Goal: Task Accomplishment & Management: Complete application form

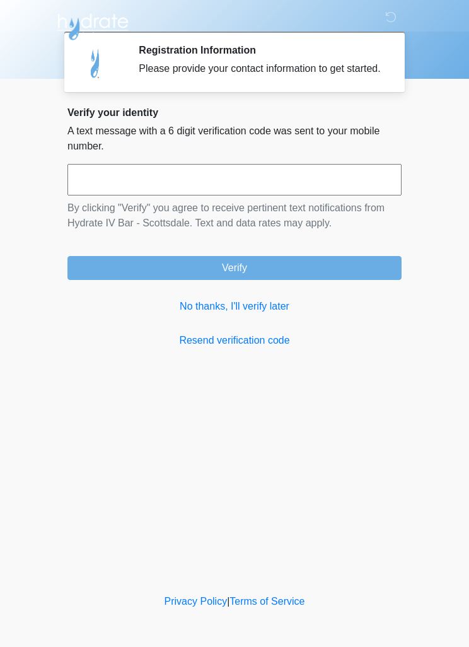
click at [366, 178] on input "text" at bounding box center [234, 180] width 334 height 32
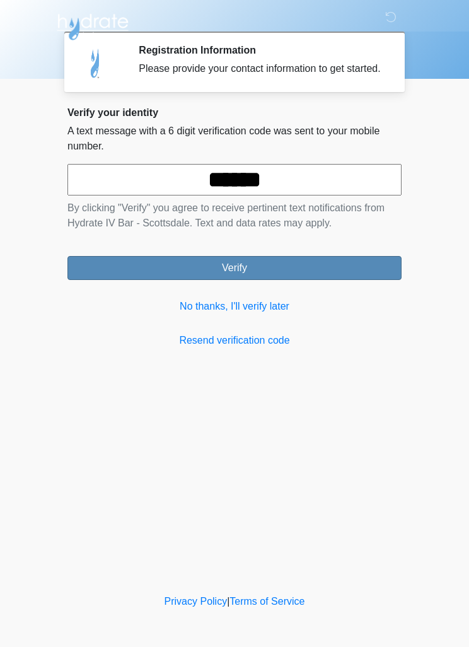
type input "******"
click at [351, 278] on button "Verify" at bounding box center [234, 268] width 334 height 24
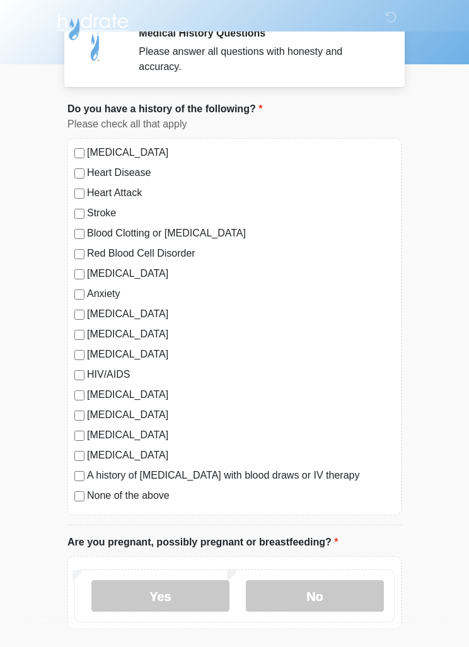
scroll to position [18, 0]
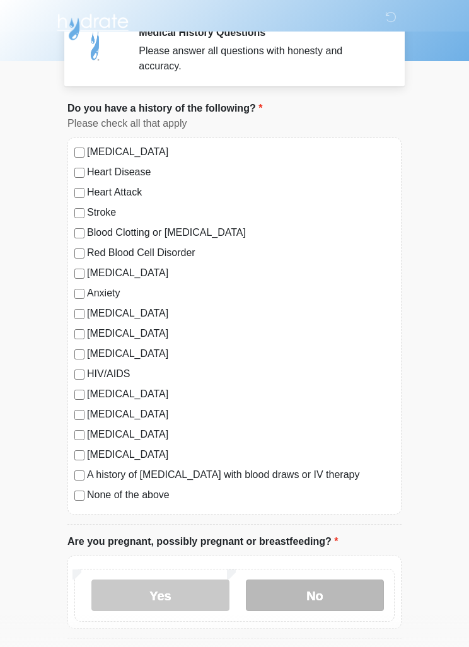
click at [340, 602] on label "No" at bounding box center [315, 595] width 138 height 32
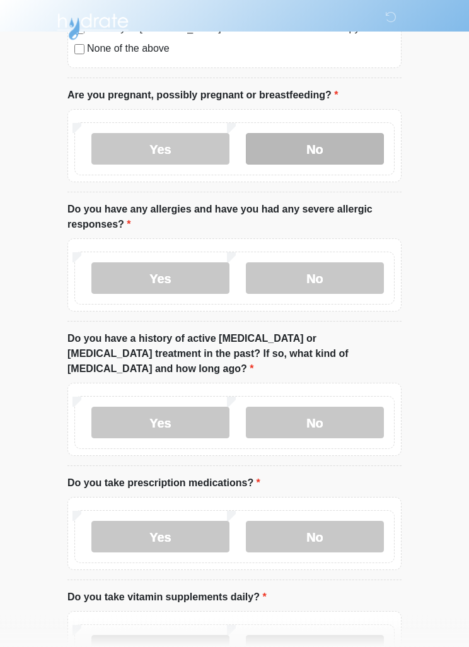
scroll to position [464, 0]
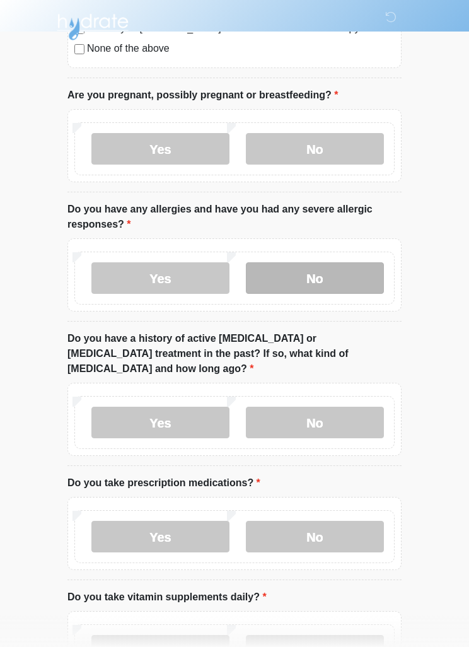
click at [352, 269] on label "No" at bounding box center [315, 278] width 138 height 32
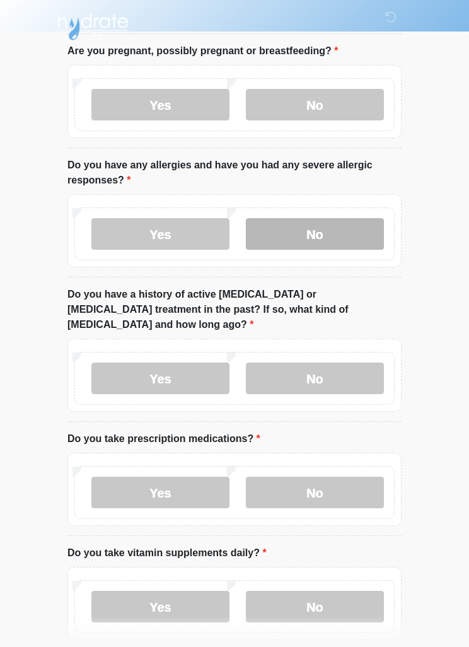
scroll to position [556, 0]
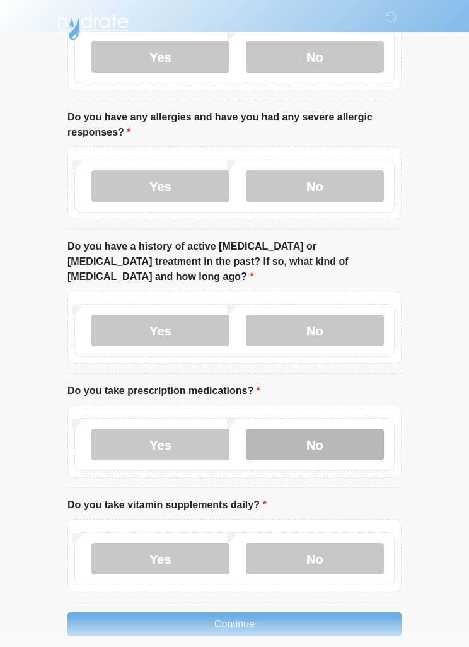
click at [342, 429] on label "No" at bounding box center [315, 445] width 138 height 32
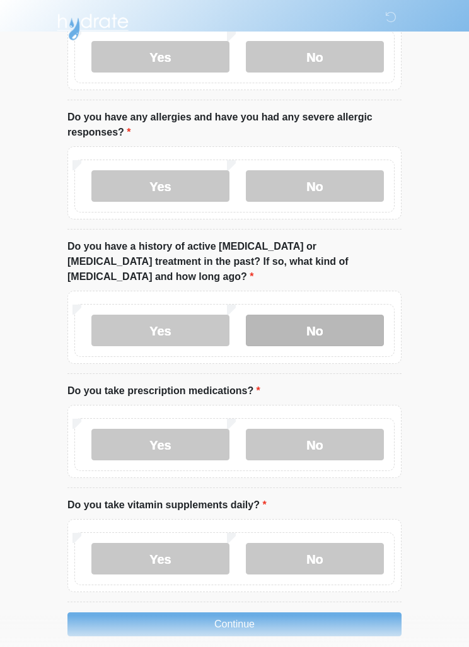
click at [356, 315] on label "No" at bounding box center [315, 331] width 138 height 32
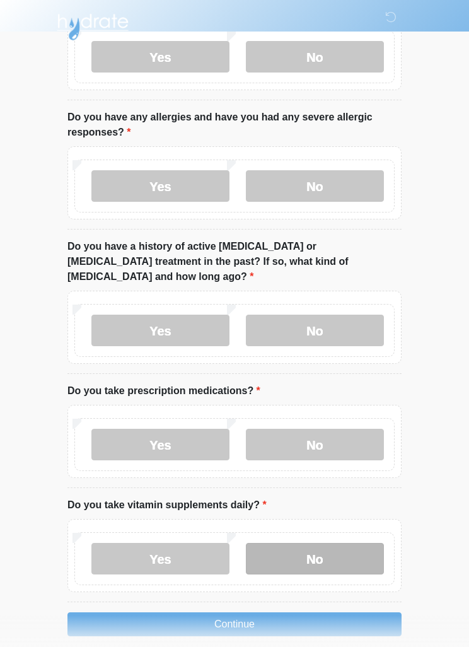
click at [350, 543] on label "No" at bounding box center [315, 559] width 138 height 32
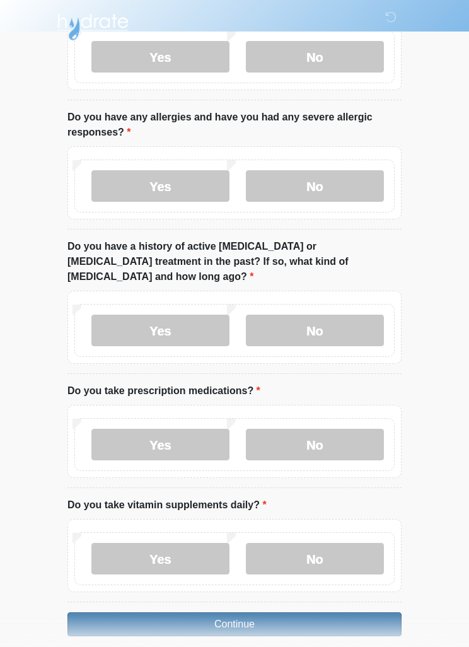
click at [345, 612] on button "Continue" at bounding box center [234, 624] width 334 height 24
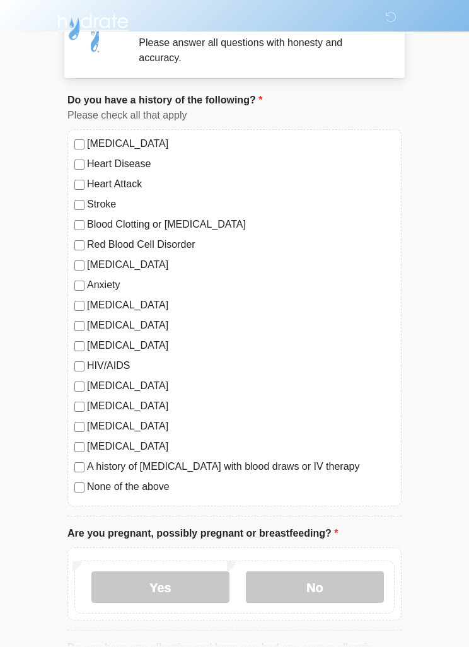
scroll to position [0, 0]
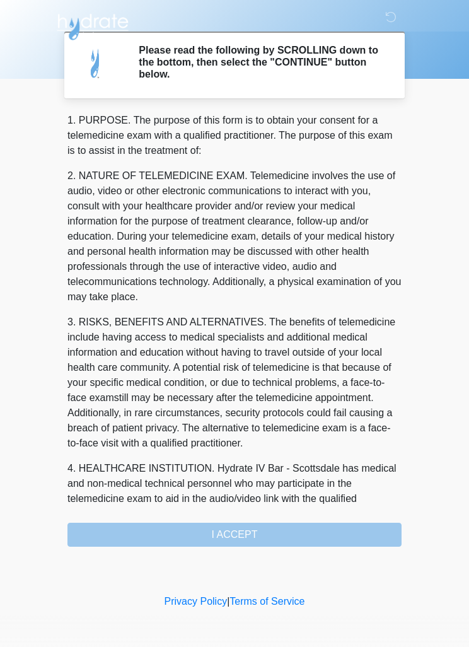
click at [306, 534] on div "1. PURPOSE. The purpose of this form is to obtain your consent for a telemedici…" at bounding box center [234, 330] width 334 height 434
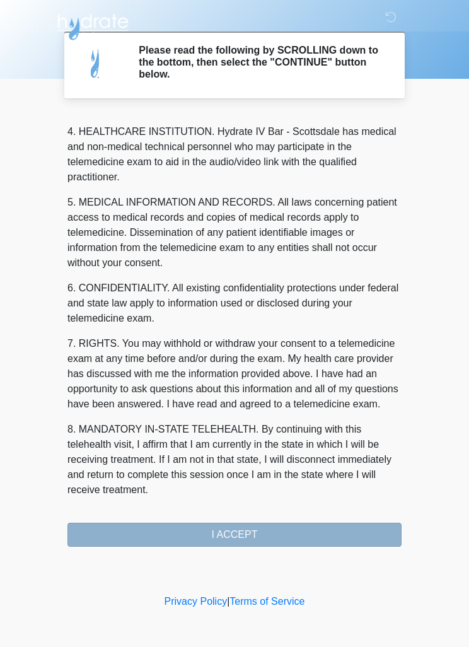
click at [311, 538] on button "I ACCEPT" at bounding box center [234, 535] width 334 height 24
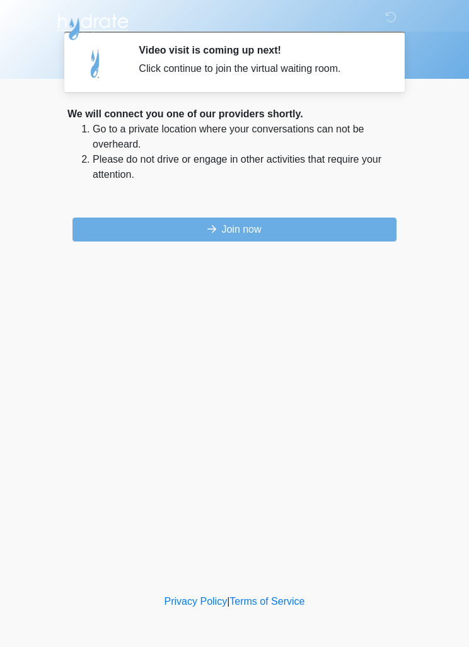
click at [349, 209] on div "We will connect you one of our providers shortly. Go to a private location wher…" at bounding box center [234, 174] width 334 height 135
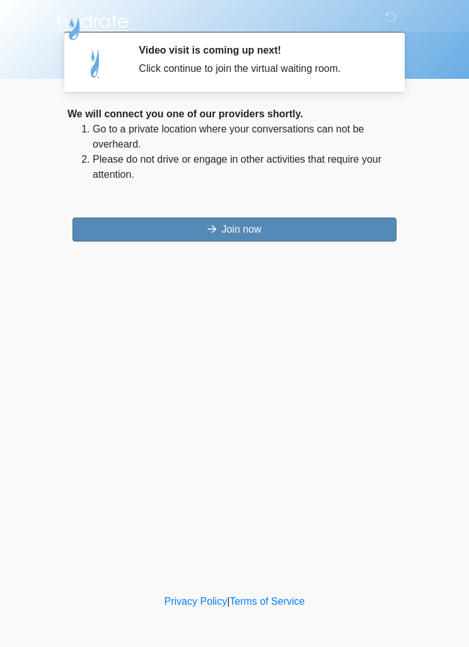
click at [246, 226] on button "Join now" at bounding box center [234, 229] width 324 height 24
